Goal: Information Seeking & Learning: Learn about a topic

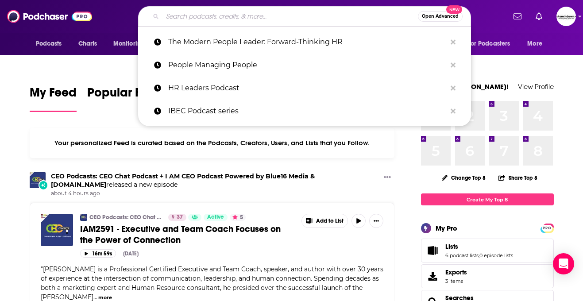
click at [223, 13] on input "Search podcasts, credits, & more..." at bounding box center [289, 16] width 255 height 14
paste input "Coaching for Leaders"
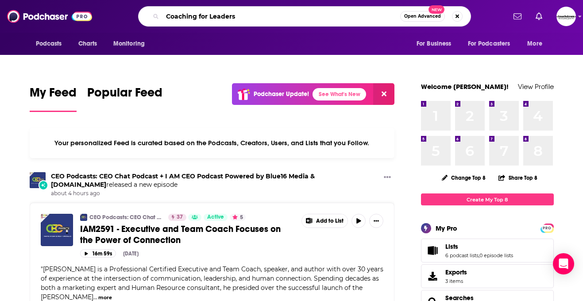
type input "Coaching for Leaders"
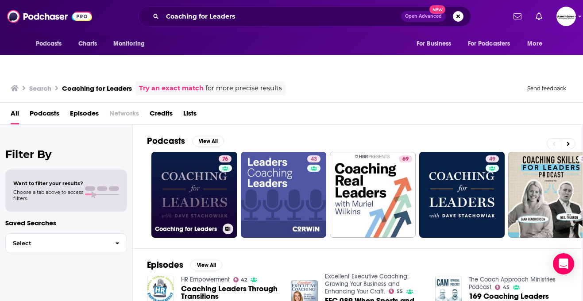
click at [207, 192] on link "76 Coaching for Leaders" at bounding box center [194, 195] width 86 height 86
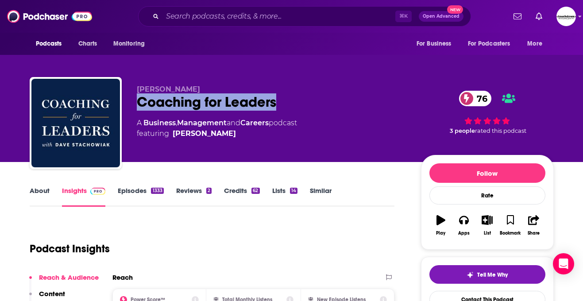
drag, startPoint x: 286, startPoint y: 86, endPoint x: 133, endPoint y: 87, distance: 152.6
click at [133, 87] on div "[PERSON_NAME] Coaching for Leaders 76 A Business , Management and Careers podca…" at bounding box center [292, 125] width 524 height 96
copy h2 "Coaching for Leaders"
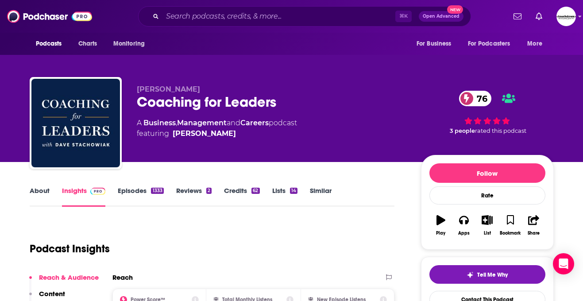
click at [282, 77] on div "[PERSON_NAME] Coaching for Leaders 76 A Business , Management and Careers podca…" at bounding box center [292, 125] width 524 height 96
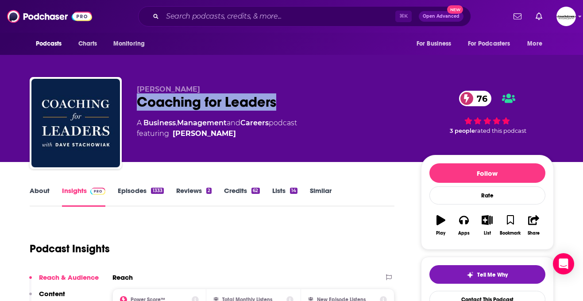
drag, startPoint x: 284, startPoint y: 88, endPoint x: 138, endPoint y: 85, distance: 146.0
click at [138, 93] on div "Coaching for Leaders 76" at bounding box center [272, 101] width 270 height 17
copy h2 "Coaching for Leaders"
drag, startPoint x: 241, startPoint y: 123, endPoint x: 175, endPoint y: 119, distance: 66.0
click at [175, 119] on div "[PERSON_NAME] Coaching for Leaders 76 A Business , Management and Careers podca…" at bounding box center [272, 120] width 270 height 71
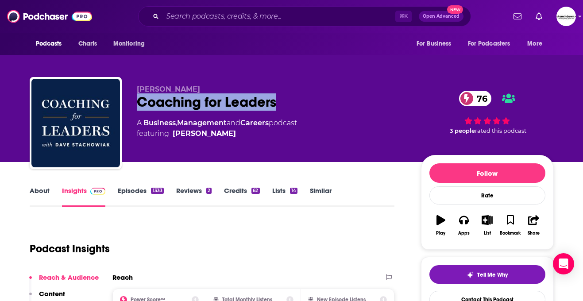
copy div "[PERSON_NAME]"
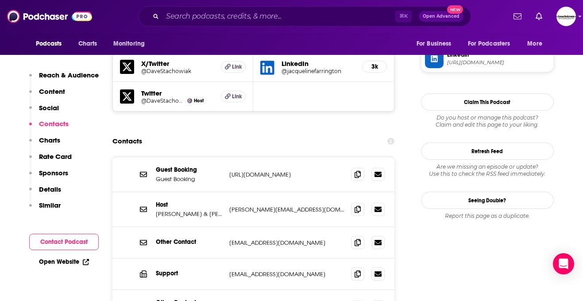
scroll to position [802, 0]
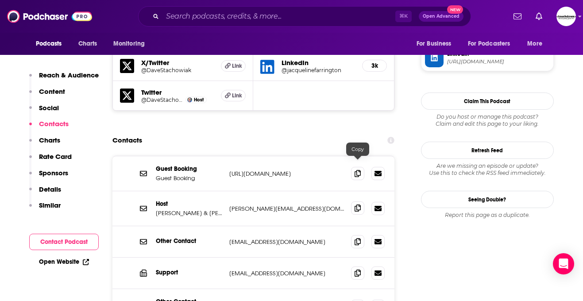
click at [359, 201] on span at bounding box center [357, 207] width 13 height 13
click at [359, 169] on icon at bounding box center [357, 172] width 6 height 7
click at [355, 169] on icon at bounding box center [357, 172] width 6 height 7
click at [360, 169] on icon at bounding box center [357, 172] width 6 height 7
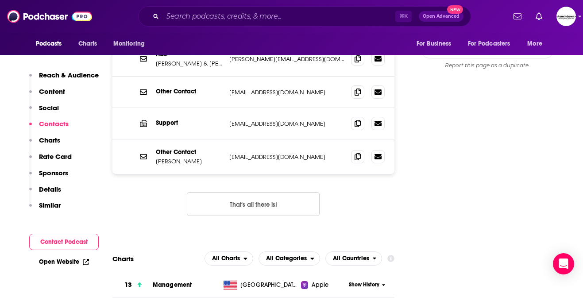
scroll to position [82, 0]
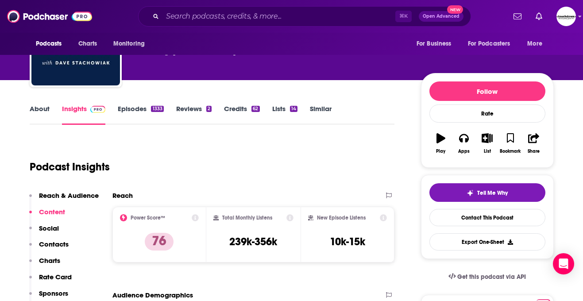
click at [212, 207] on div "Total Monthly Listens 239k-356k" at bounding box center [253, 235] width 94 height 56
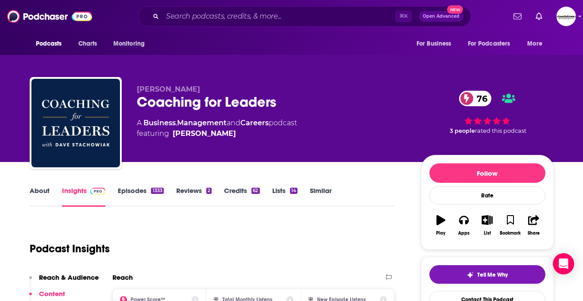
click at [31, 186] on link "About" at bounding box center [40, 196] width 20 height 20
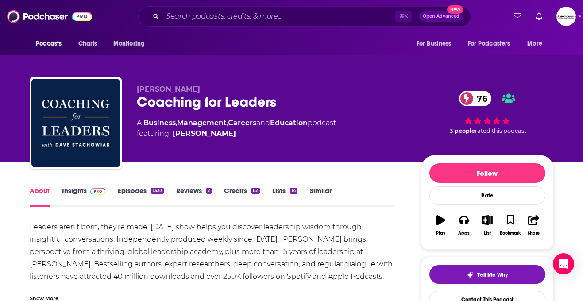
scroll to position [25, 0]
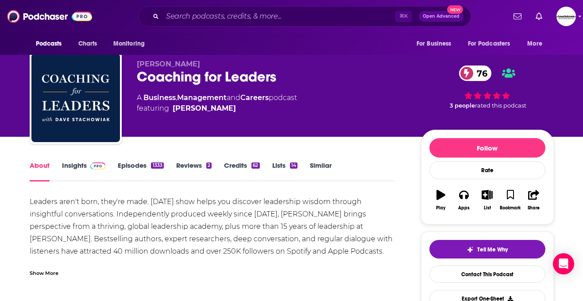
drag, startPoint x: 46, startPoint y: 258, endPoint x: 62, endPoint y: 254, distance: 16.7
click at [46, 268] on div "Show More" at bounding box center [44, 272] width 29 height 8
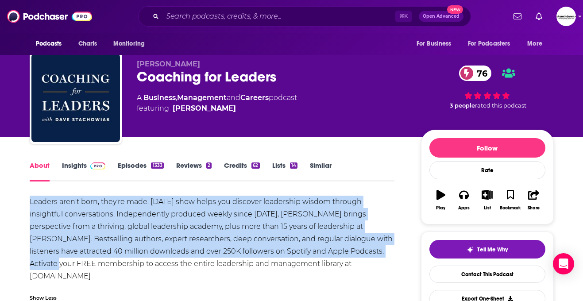
drag, startPoint x: 353, startPoint y: 233, endPoint x: 24, endPoint y: 181, distance: 333.2
copy div "Leaders aren't born, they're made. [DATE] show helps you discover leadership wi…"
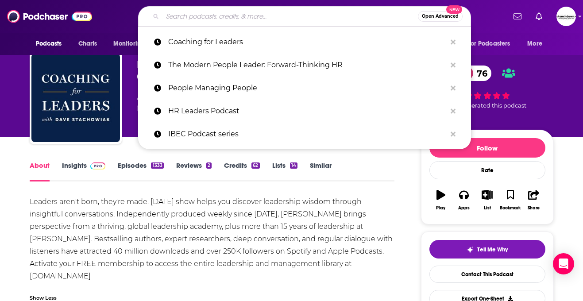
click at [282, 16] on input "Search podcasts, credits, & more..." at bounding box center [289, 16] width 255 height 14
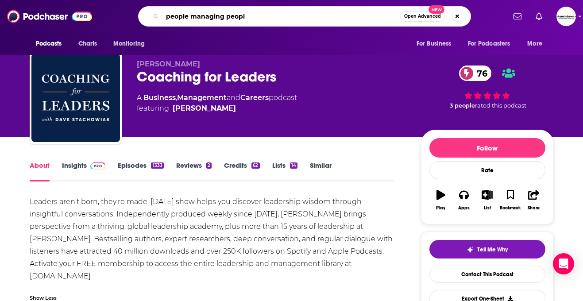
type input "people managing people"
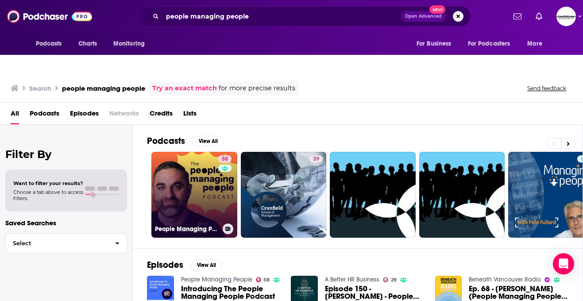
click at [212, 180] on link "58 People Managing People" at bounding box center [194, 195] width 86 height 86
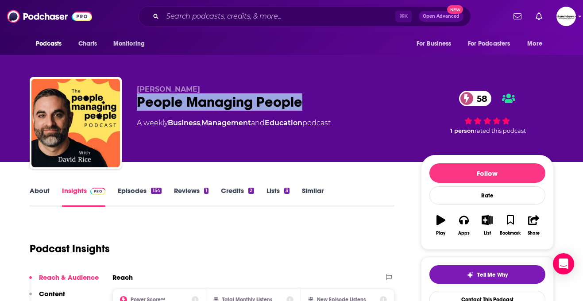
drag, startPoint x: 312, startPoint y: 83, endPoint x: 127, endPoint y: 85, distance: 185.4
click at [127, 85] on div "[PERSON_NAME] People Managing People 58 A weekly Business , Management and Educ…" at bounding box center [292, 125] width 524 height 96
copy h2 "People Managing People"
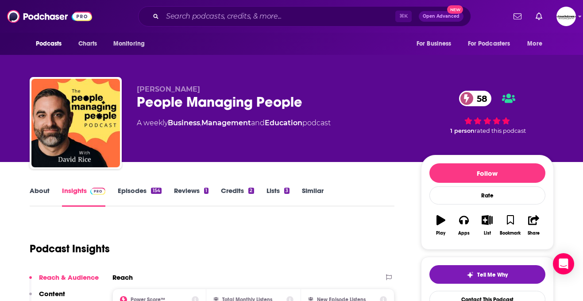
click at [178, 77] on div "[PERSON_NAME] People Managing People 58 A weekly Business , Management and Educ…" at bounding box center [292, 125] width 524 height 96
drag, startPoint x: 180, startPoint y: 70, endPoint x: 138, endPoint y: 70, distance: 42.0
click at [138, 85] on p "[PERSON_NAME]" at bounding box center [272, 89] width 270 height 8
copy span "[PERSON_NAME]"
click at [43, 186] on link "About" at bounding box center [40, 196] width 20 height 20
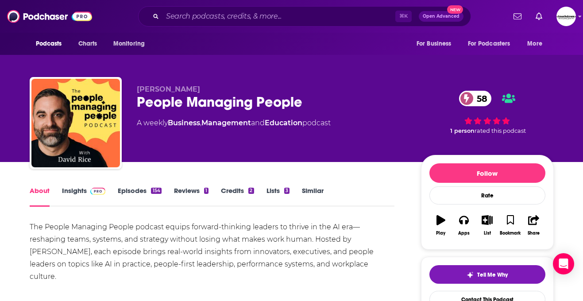
scroll to position [106, 0]
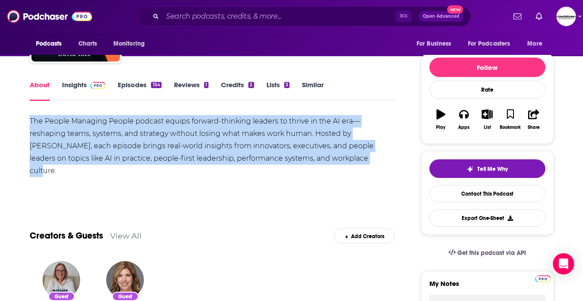
drag, startPoint x: 300, startPoint y: 139, endPoint x: 27, endPoint y: 109, distance: 275.0
copy div "The People Managing People podcast equips forward-thinking leaders to thrive in…"
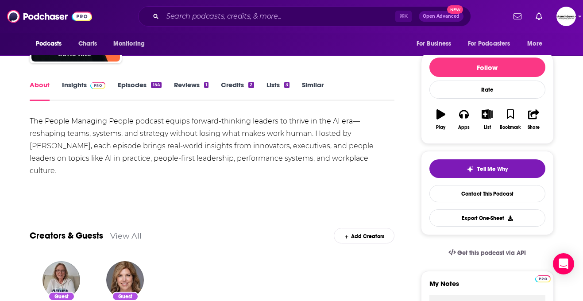
click at [310, 152] on div "The People Managing People podcast equips forward-thinking leaders to thrive in…" at bounding box center [212, 146] width 365 height 62
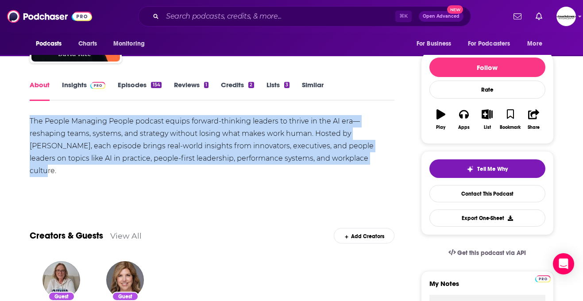
drag, startPoint x: 310, startPoint y: 146, endPoint x: 38, endPoint y: 96, distance: 276.5
copy div "The People Managing People podcast equips forward-thinking leaders to thrive in…"
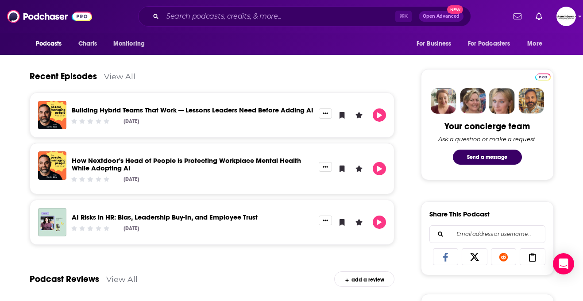
scroll to position [0, 0]
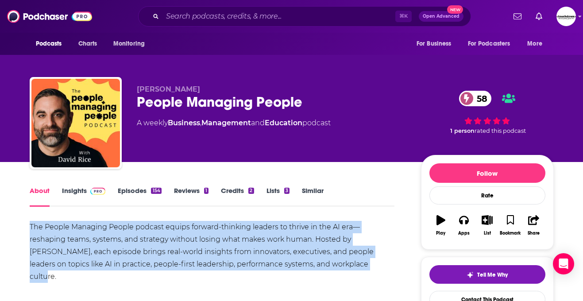
click at [68, 186] on link "Insights" at bounding box center [84, 196] width 44 height 20
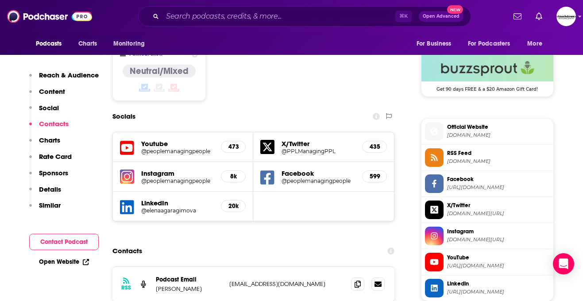
scroll to position [701, 0]
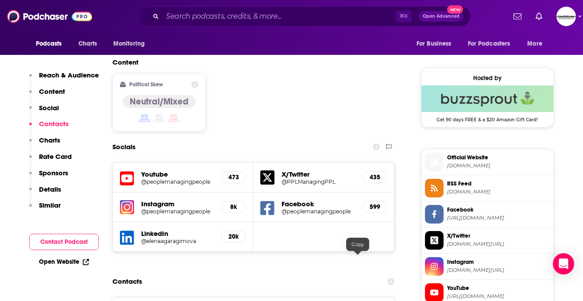
click at [202, 14] on input "Search podcasts, credits, & more..." at bounding box center [278, 16] width 233 height 14
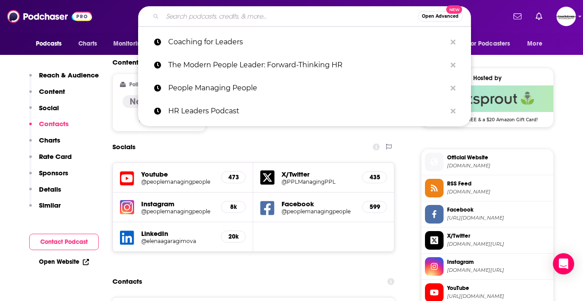
paste input "The Learning Leader Show"
type input "The Learning Leader Show"
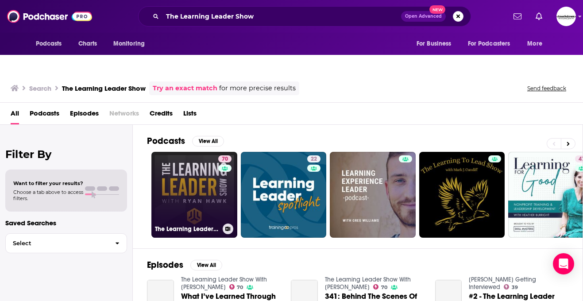
click at [199, 191] on link "70 The Learning Leader Show With [PERSON_NAME]" at bounding box center [194, 195] width 86 height 86
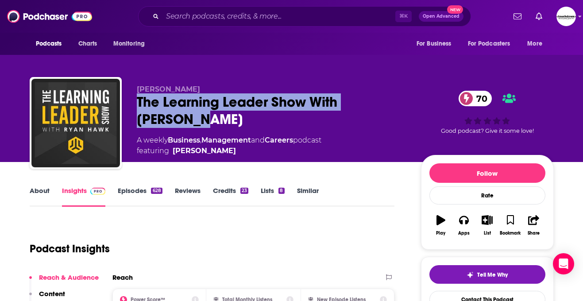
drag, startPoint x: 190, startPoint y: 96, endPoint x: 122, endPoint y: 88, distance: 68.6
click at [122, 88] on div "[PERSON_NAME] The Learning Leader Show With [PERSON_NAME] 70 A weekly Business …" at bounding box center [292, 125] width 524 height 96
copy h2 "The Learning Leader Show With [PERSON_NAME]"
click at [47, 186] on link "About" at bounding box center [40, 196] width 20 height 20
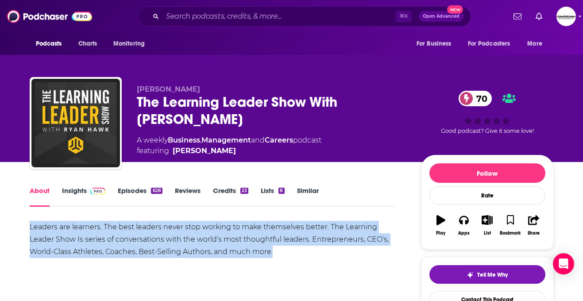
drag, startPoint x: 279, startPoint y: 230, endPoint x: 20, endPoint y: 211, distance: 259.6
copy div "Leaders are learners. The best leaders never stop working to make themselves be…"
click at [84, 186] on link "Insights" at bounding box center [84, 196] width 44 height 20
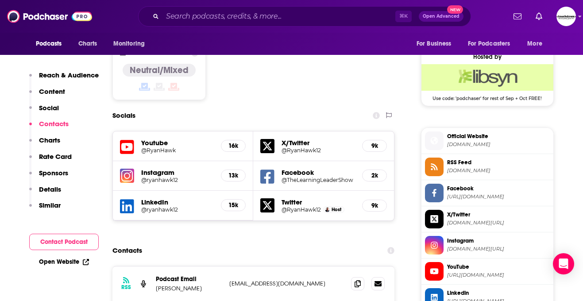
scroll to position [733, 0]
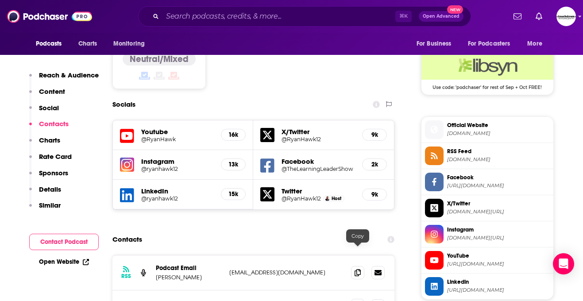
click at [354, 299] on span at bounding box center [357, 305] width 13 height 13
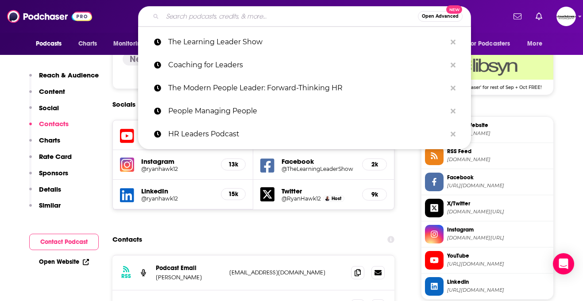
click at [228, 17] on input "Search podcasts, credits, & more..." at bounding box center [289, 16] width 255 height 14
paste input "The Leadership Habit"
type input "The Leadership Habit"
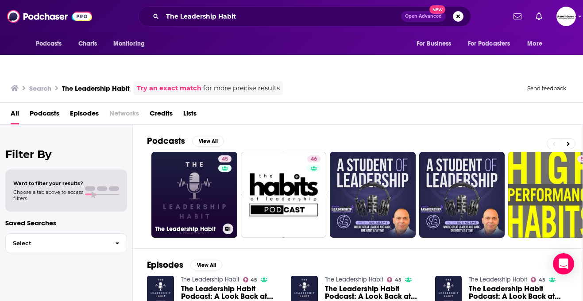
click at [201, 186] on link "45 The Leadership Habit" at bounding box center [194, 195] width 86 height 86
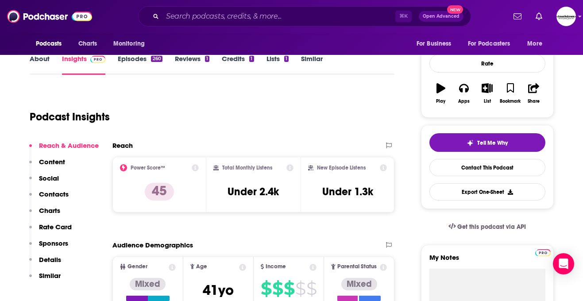
scroll to position [133, 0]
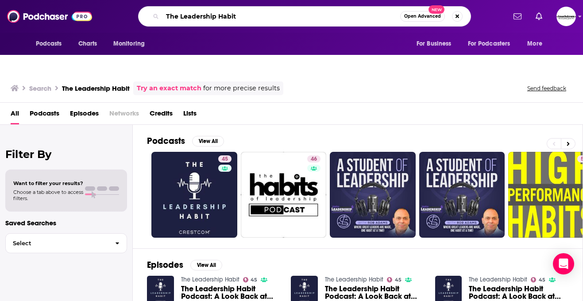
click at [288, 18] on input "The Leadership Habit" at bounding box center [281, 16] width 238 height 14
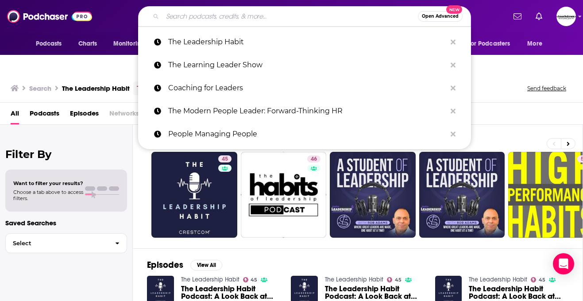
paste input "Worklife with [PERSON_NAME]"
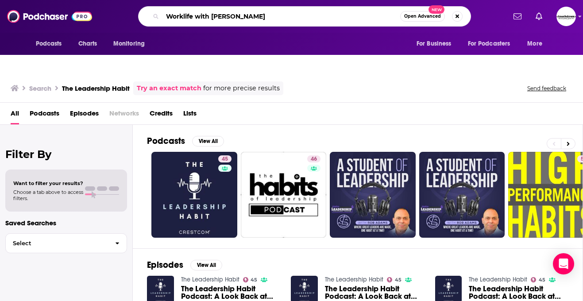
type input "Worklife with [PERSON_NAME]"
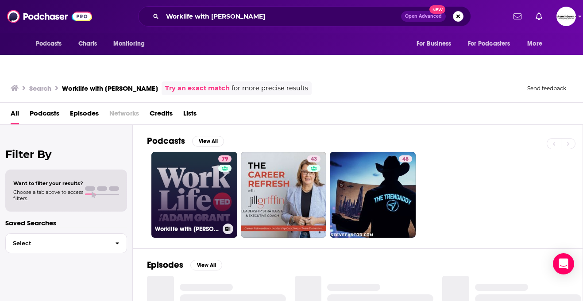
click at [204, 178] on link "79 Worklife with [PERSON_NAME]" at bounding box center [194, 195] width 86 height 86
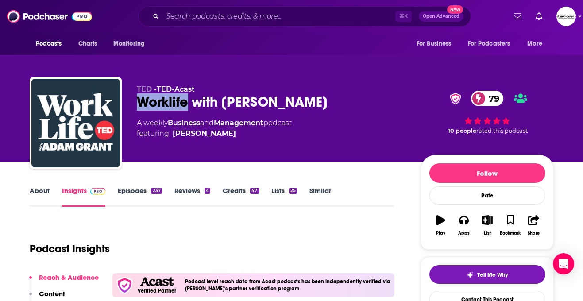
drag, startPoint x: 137, startPoint y: 86, endPoint x: 186, endPoint y: 87, distance: 49.1
click at [186, 93] on div "Worklife with [PERSON_NAME] 79" at bounding box center [272, 101] width 270 height 17
drag, startPoint x: 324, startPoint y: 74, endPoint x: 234, endPoint y: 84, distance: 90.4
click at [234, 85] on div "[PERSON_NAME] • [PERSON_NAME] • Acast Worklife with [PERSON_NAME] 79 A weekly B…" at bounding box center [272, 120] width 270 height 71
click at [219, 93] on div "Worklife with [PERSON_NAME] 79" at bounding box center [272, 101] width 270 height 17
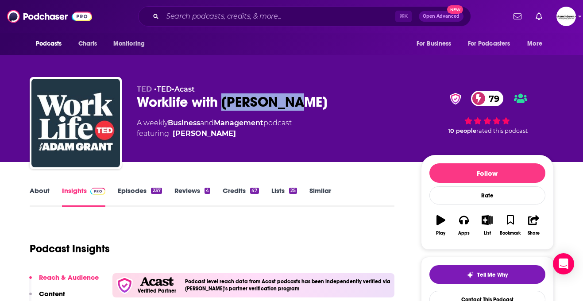
drag, startPoint x: 222, startPoint y: 89, endPoint x: 304, endPoint y: 89, distance: 82.7
click at [304, 93] on div "Worklife with [PERSON_NAME] 79" at bounding box center [272, 101] width 270 height 17
click at [43, 186] on link "About" at bounding box center [40, 196] width 20 height 20
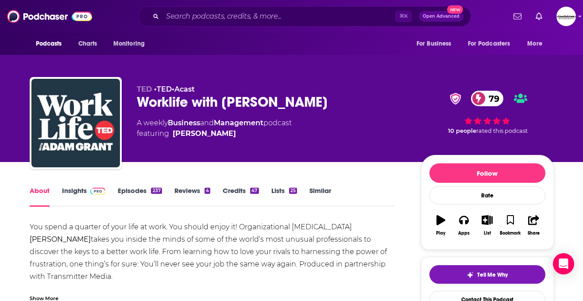
drag, startPoint x: 391, startPoint y: 246, endPoint x: 27, endPoint y: 214, distance: 365.9
click at [71, 186] on link "Insights" at bounding box center [84, 196] width 44 height 20
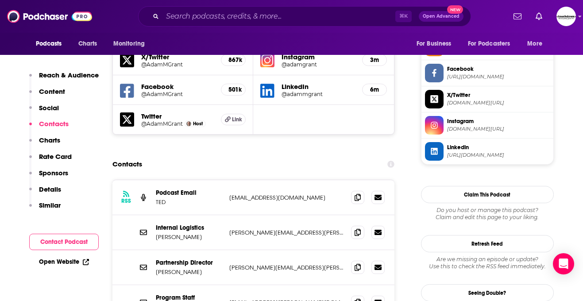
scroll to position [844, 0]
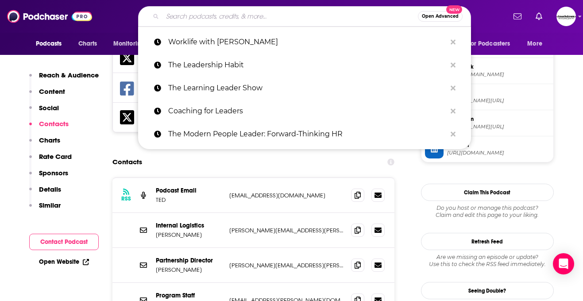
click at [203, 15] on input "Search podcasts, credits, & more..." at bounding box center [289, 16] width 255 height 14
paste input "At The Table with [PERSON_NAME]"
type input "At The Table with [PERSON_NAME]"
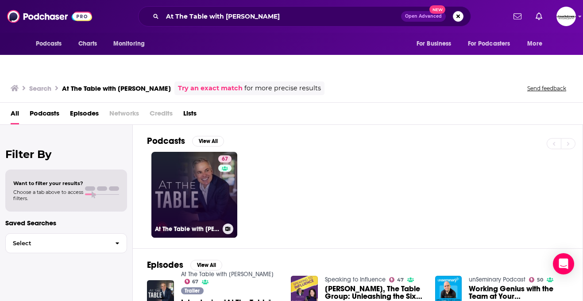
click at [199, 152] on link "67 At The Table with [PERSON_NAME]" at bounding box center [194, 195] width 86 height 86
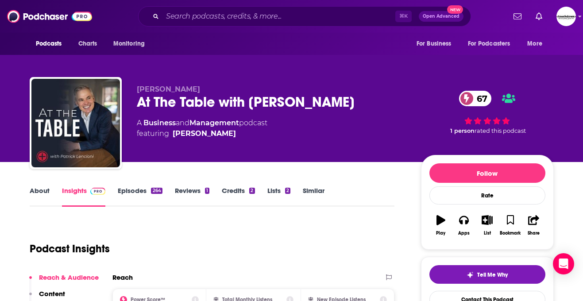
drag, startPoint x: 131, startPoint y: 85, endPoint x: 376, endPoint y: 82, distance: 245.1
click at [376, 82] on div "[PERSON_NAME] At The Table with [PERSON_NAME] 67 A Business and Management podc…" at bounding box center [292, 125] width 524 height 96
click at [39, 186] on link "About" at bounding box center [40, 196] width 20 height 20
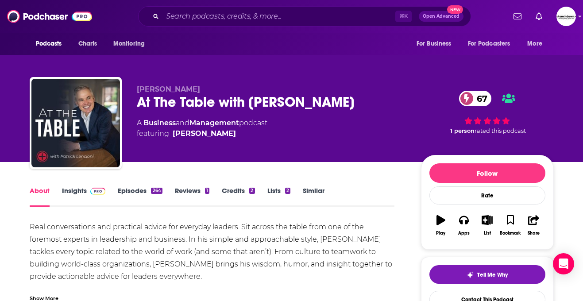
scroll to position [40, 0]
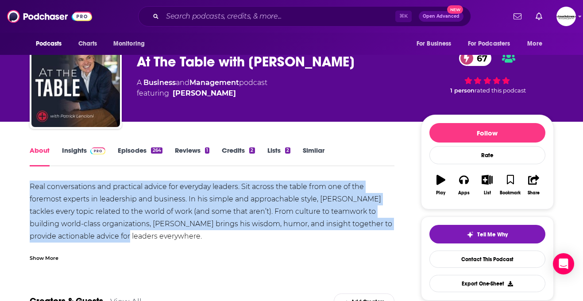
drag, startPoint x: 111, startPoint y: 220, endPoint x: 28, endPoint y: 170, distance: 97.3
click at [96, 147] on img at bounding box center [97, 150] width 15 height 7
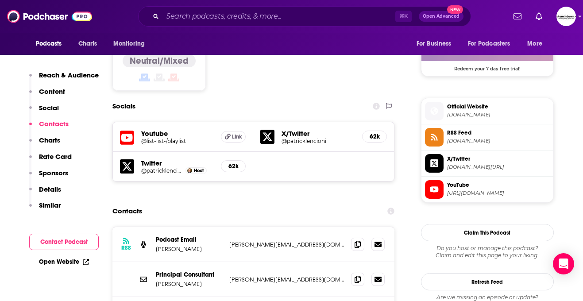
scroll to position [752, 0]
click at [356, 240] on icon at bounding box center [357, 243] width 6 height 7
